Goal: Navigation & Orientation: Find specific page/section

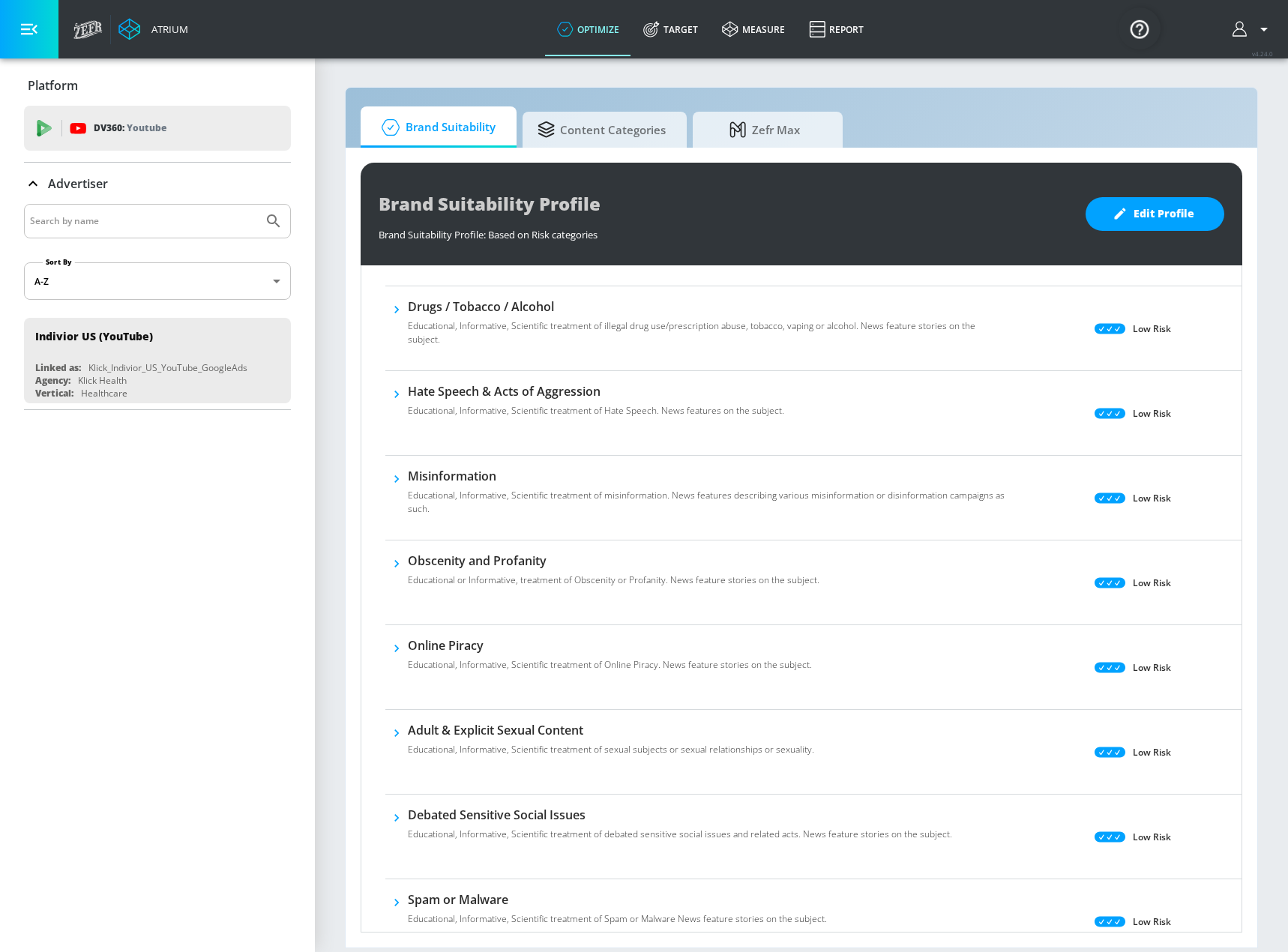
scroll to position [300, 0]
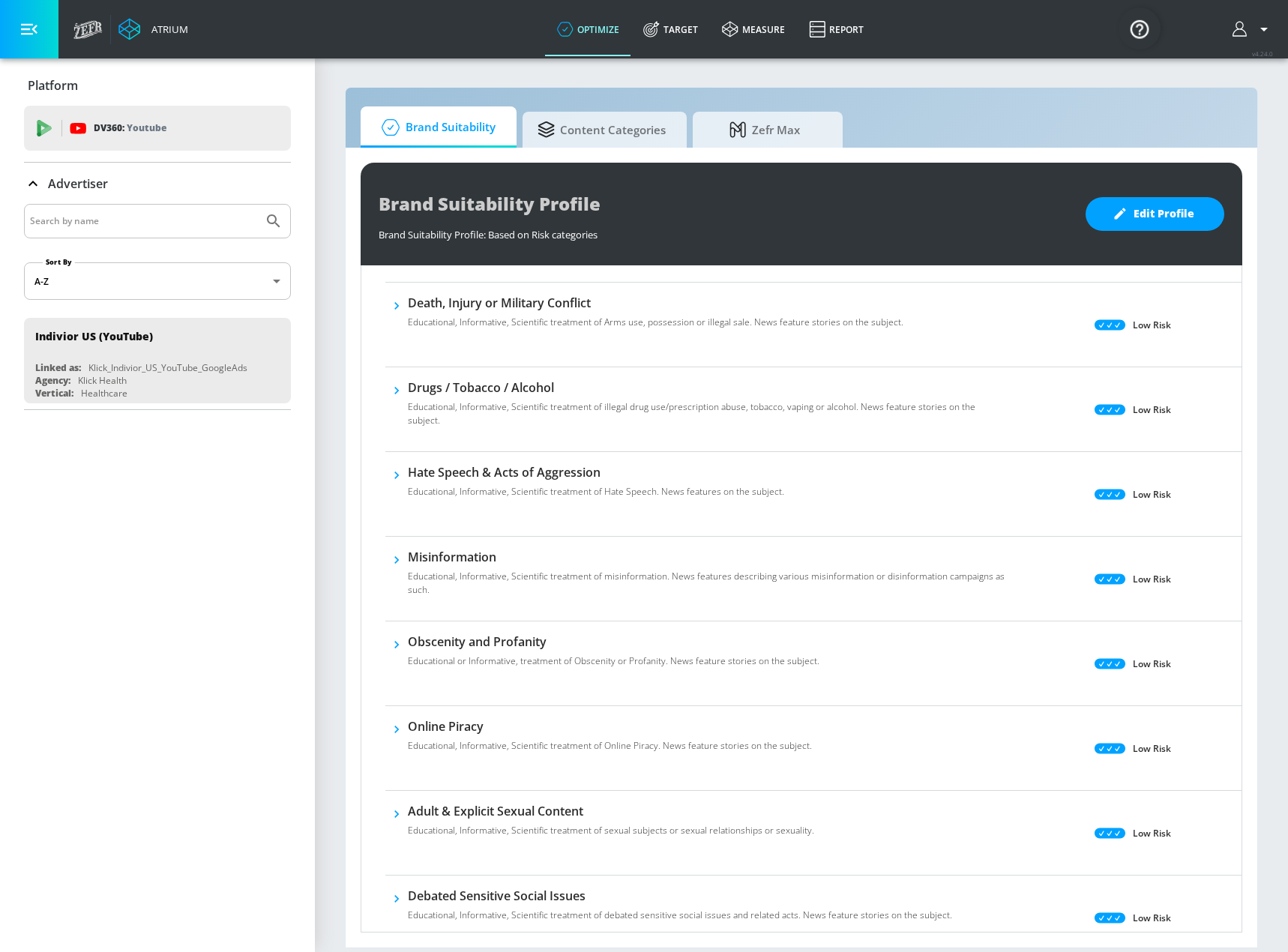
drag, startPoint x: 580, startPoint y: 138, endPoint x: 431, endPoint y: 148, distance: 149.3
click at [580, 137] on span "Content Categories" at bounding box center [601, 129] width 128 height 36
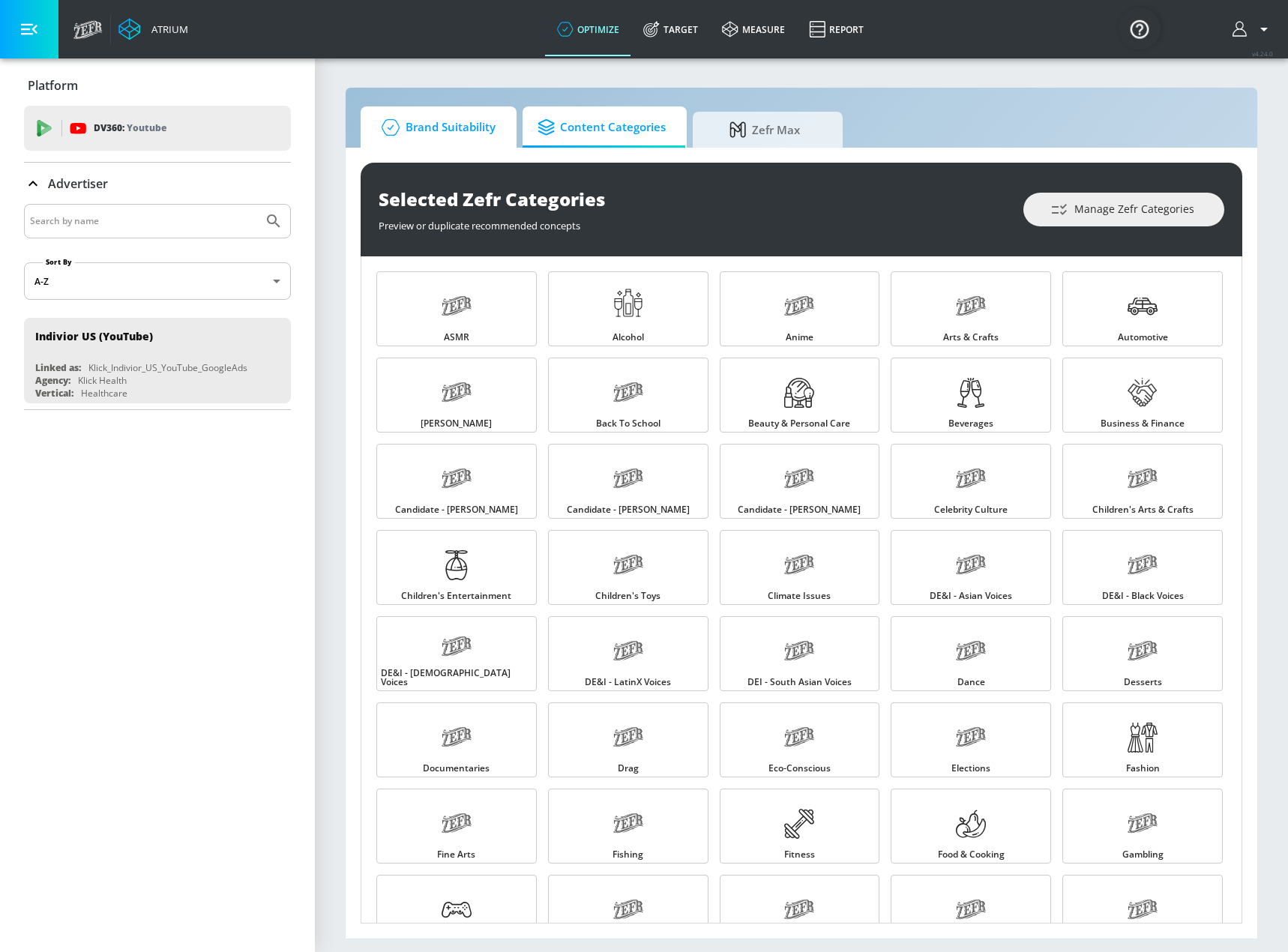
click at [444, 144] on link "Brand Suitability" at bounding box center [439, 127] width 156 height 41
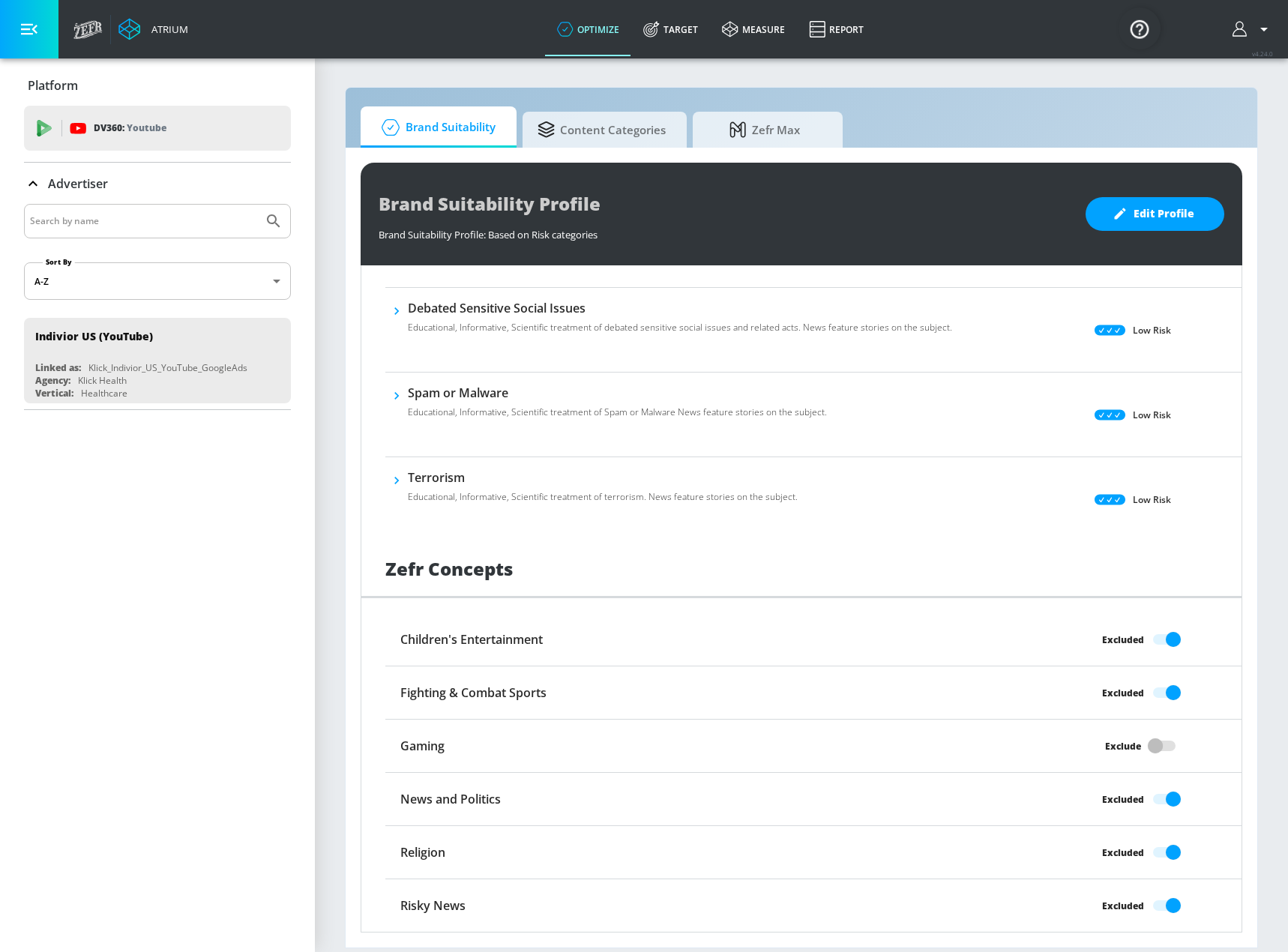
scroll to position [362, 0]
